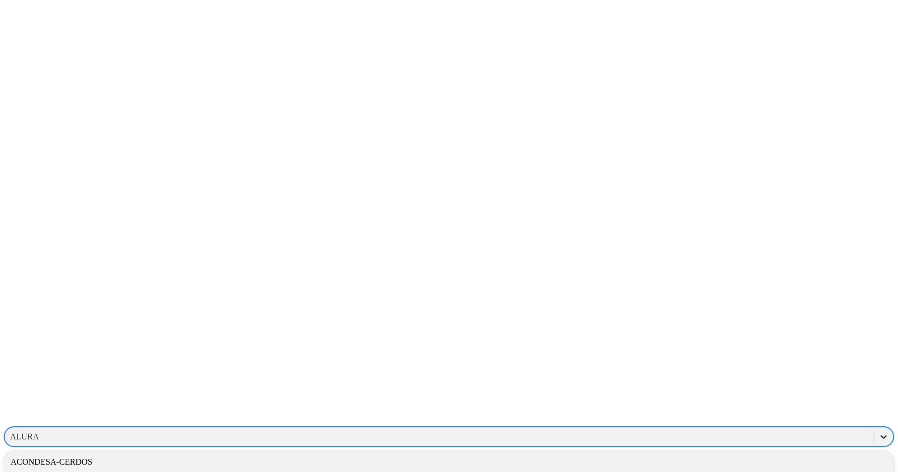
click at [878, 432] on icon at bounding box center [883, 437] width 11 height 11
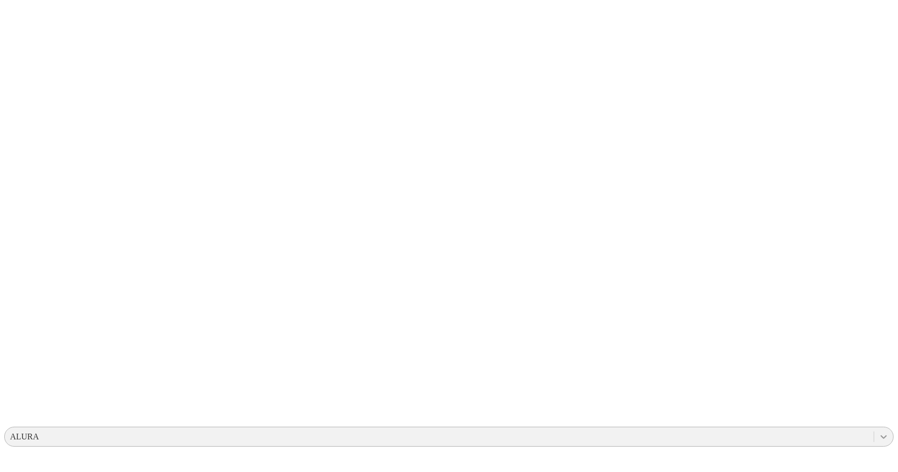
click at [878, 432] on icon at bounding box center [883, 437] width 11 height 11
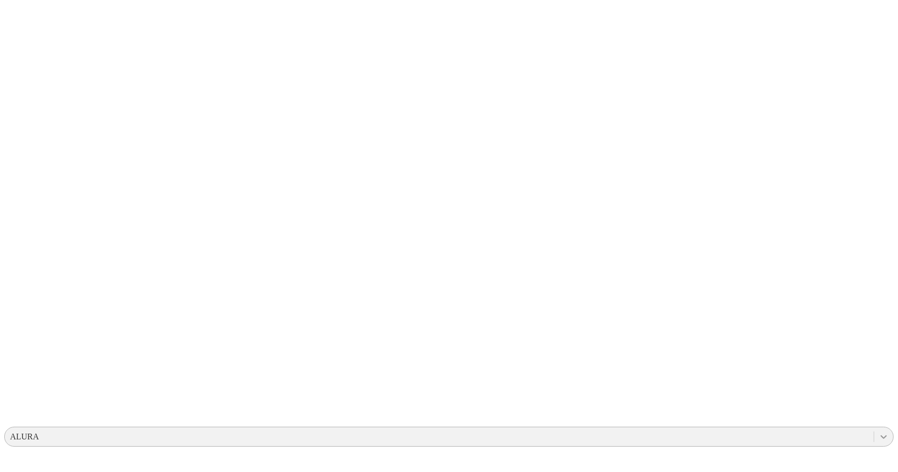
click at [881, 436] on icon at bounding box center [884, 438] width 6 height 4
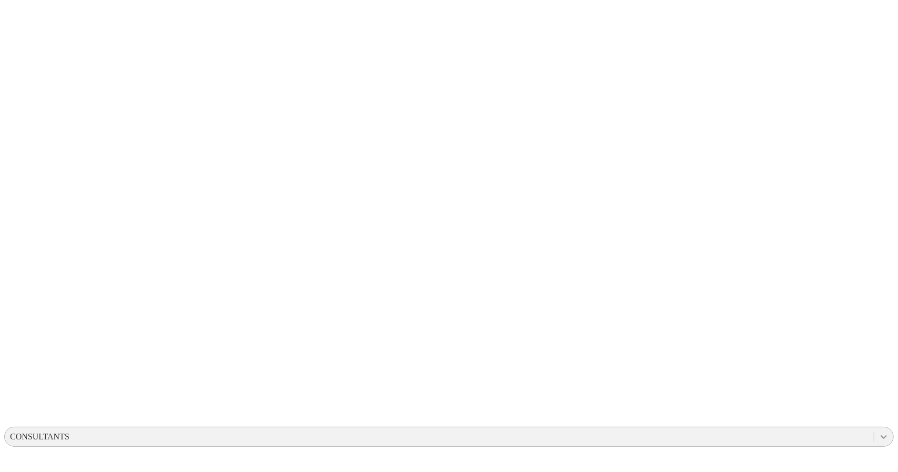
click at [878, 432] on icon at bounding box center [883, 437] width 11 height 11
